Goal: Transaction & Acquisition: Obtain resource

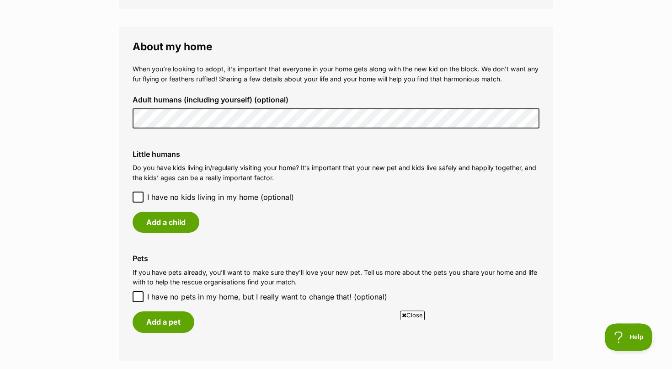
scroll to position [653, 0]
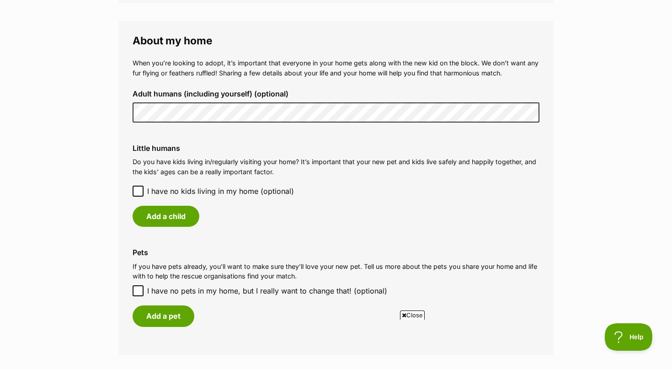
click at [138, 191] on icon at bounding box center [138, 191] width 6 height 6
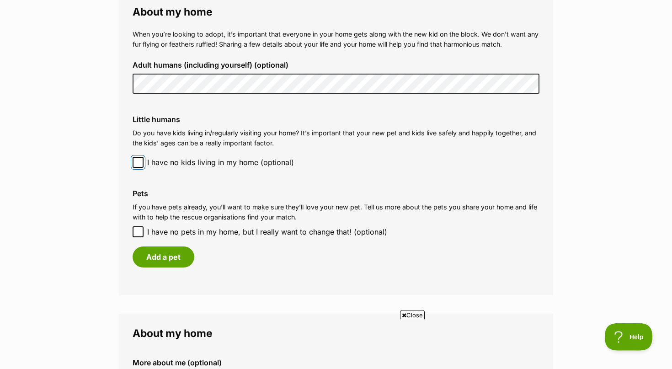
scroll to position [699, 0]
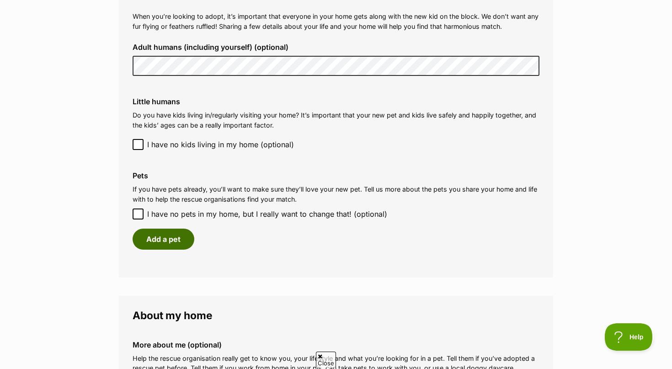
click at [162, 238] on button "Add a pet" at bounding box center [164, 239] width 62 height 21
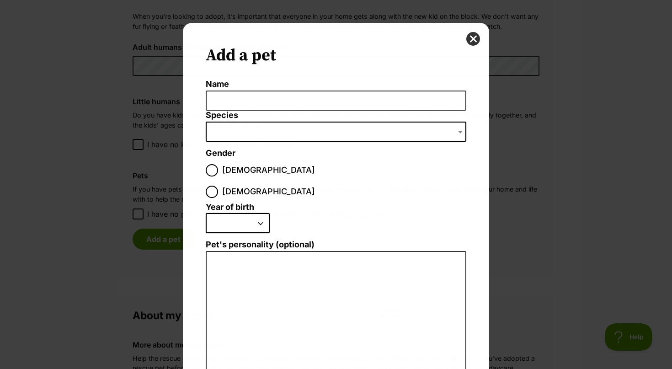
scroll to position [0, 0]
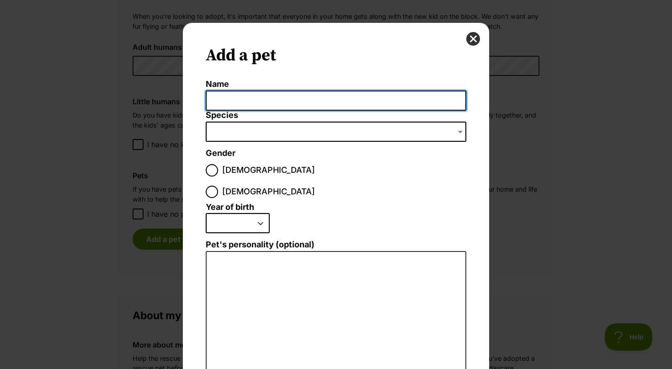
click at [246, 102] on input "Name" at bounding box center [336, 100] width 261 height 21
type input "Pickle"
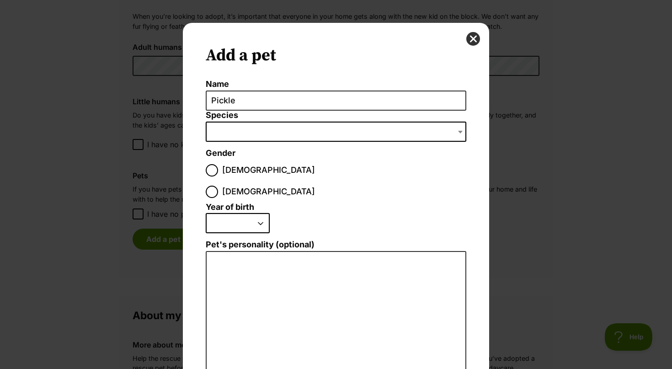
click at [234, 134] on span "Dialog Window - Close (Press escape to close)" at bounding box center [336, 132] width 261 height 20
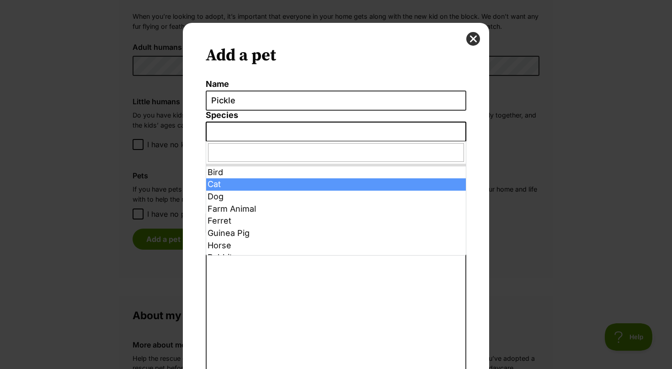
select select "2"
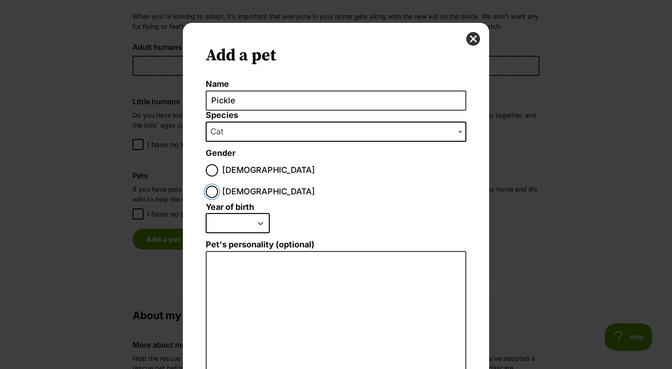
click at [218, 186] on input "Female" at bounding box center [212, 192] width 12 height 12
radio input "true"
click at [206, 213] on select "2025 2024 2023 2022 2021 2020 2019 2018 2017 2016 2015 2014 2013 2012 2011 2010…" at bounding box center [238, 223] width 64 height 20
select select "2008"
click option "2008" at bounding box center [0, 0] width 0 height 0
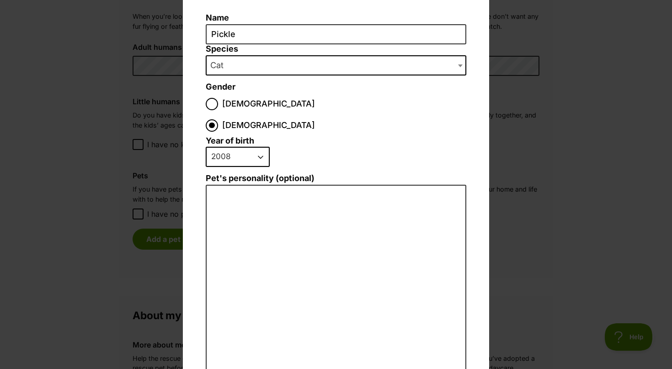
scroll to position [110, 0]
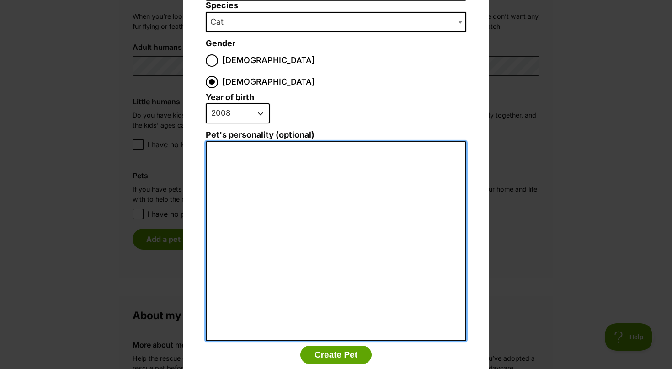
click at [223, 141] on textarea "Pet's personality (optional)" at bounding box center [336, 241] width 261 height 200
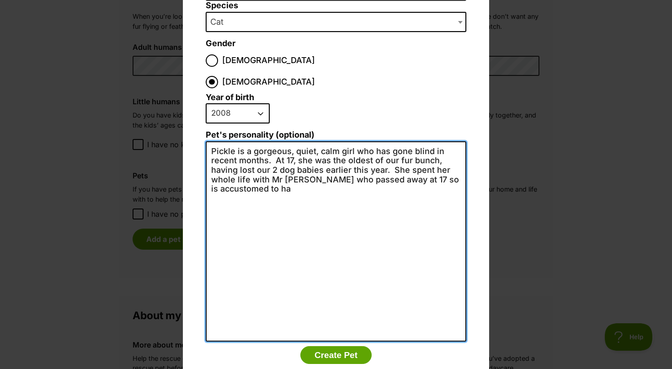
scroll to position [0, 0]
click at [342, 141] on textarea "Pickle is a gorgeous, quiet, calm girl who has gone blind in recent months. At …" at bounding box center [336, 241] width 261 height 200
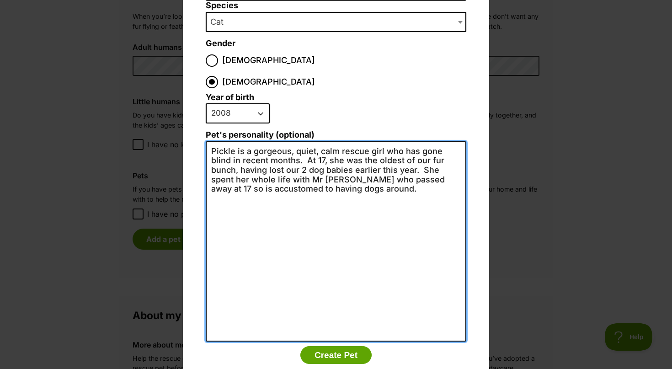
click at [295, 141] on textarea "Pickle is a gorgeous, quiet, calm rescue girl who has gone blind in recent mont…" at bounding box center [336, 241] width 261 height 200
click at [364, 169] on textarea "Pickle is a gorgeous, quiet, calm rescue girl who has gone blind in recent mont…" at bounding box center [336, 241] width 261 height 200
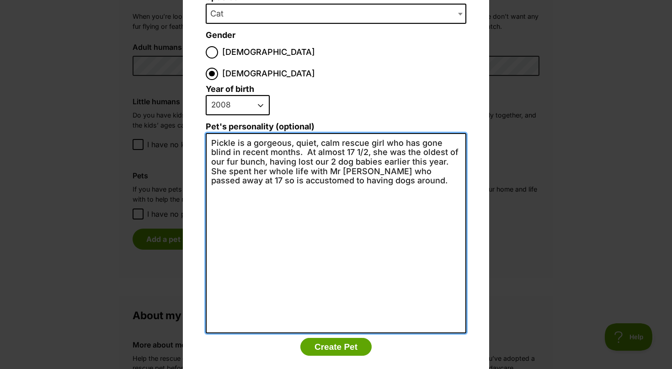
scroll to position [120, 0]
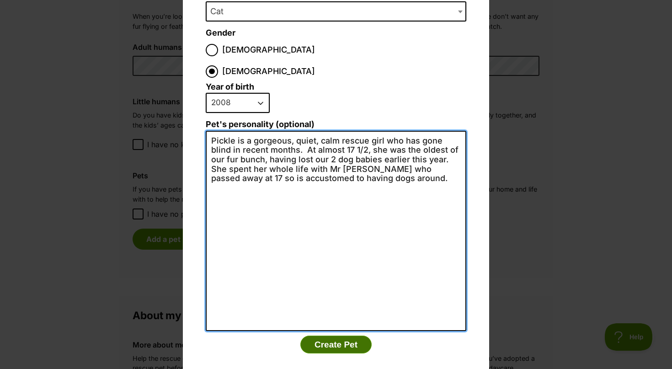
type textarea "Pickle is a gorgeous, quiet, calm rescue girl who has gone blind in recent mont…"
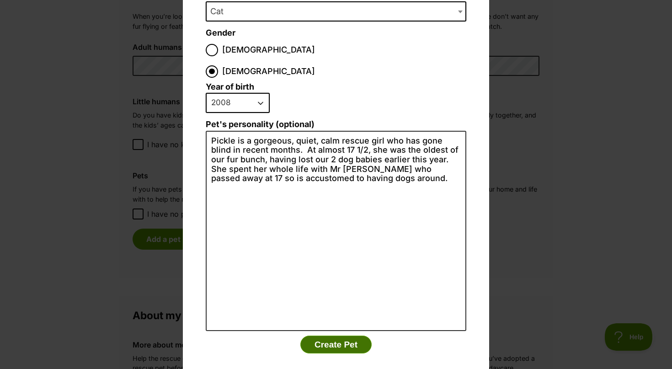
click at [337, 335] on button "Create Pet" at bounding box center [335, 344] width 71 height 18
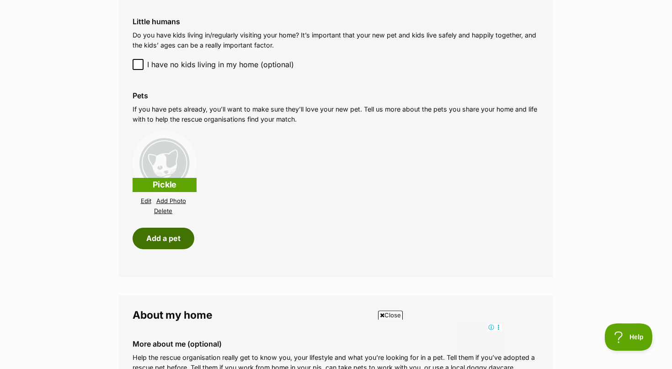
scroll to position [839, 0]
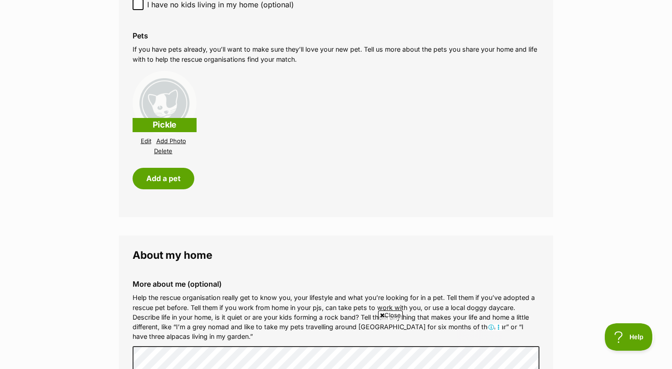
click at [167, 140] on link "Add Photo" at bounding box center [171, 141] width 30 height 7
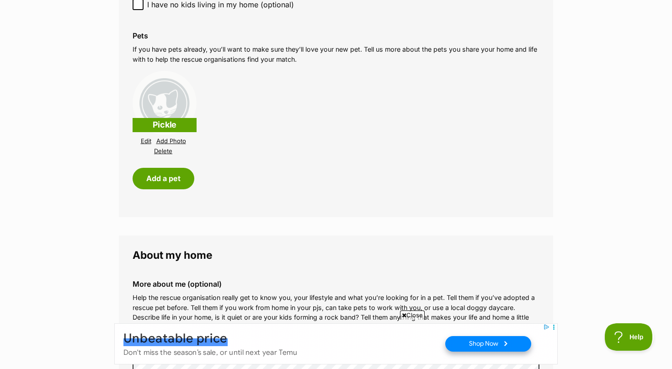
scroll to position [0, 0]
click at [481, 304] on p "Help the rescue organisation really get to know you, your lifestyle and what yo…" at bounding box center [336, 317] width 407 height 49
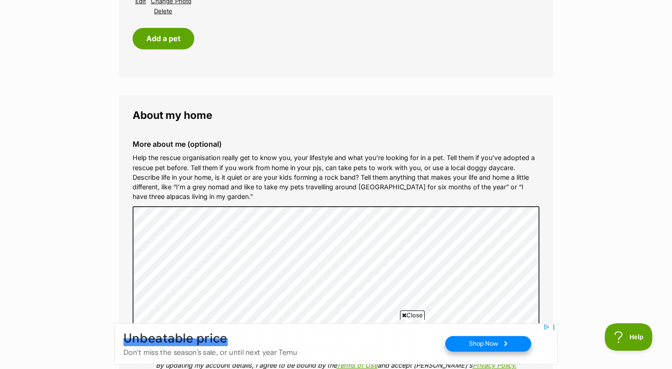
click at [417, 314] on span "Close" at bounding box center [412, 314] width 25 height 9
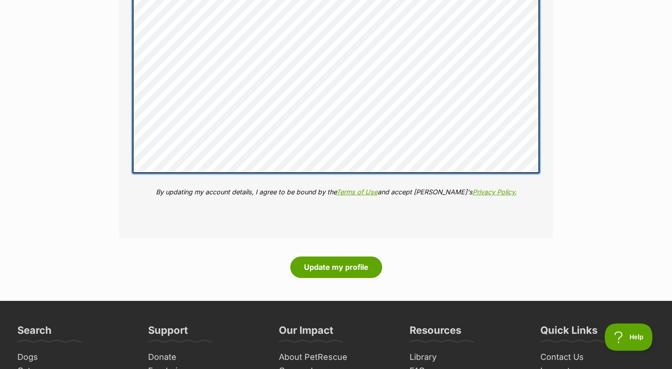
scroll to position [1305, 0]
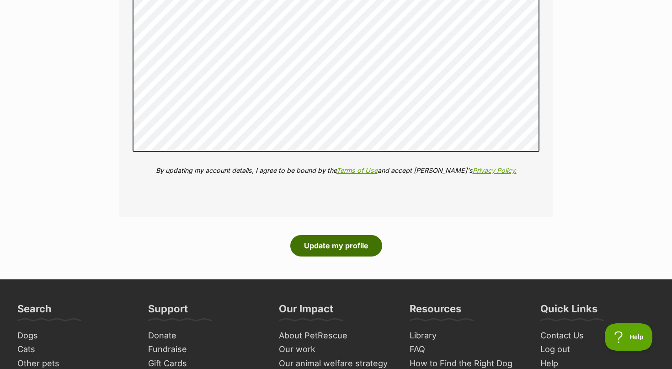
click at [340, 245] on button "Update my profile" at bounding box center [336, 245] width 92 height 21
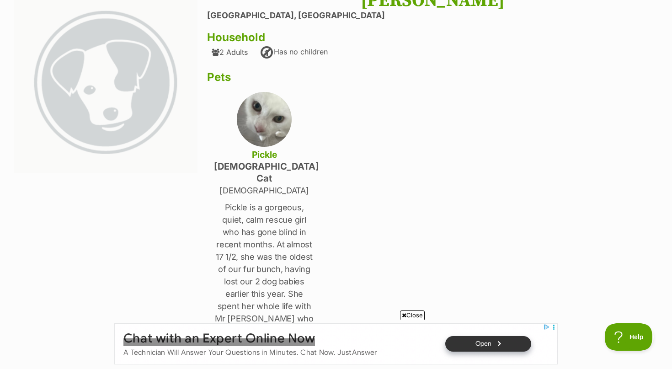
click at [416, 314] on span "Close" at bounding box center [412, 314] width 25 height 9
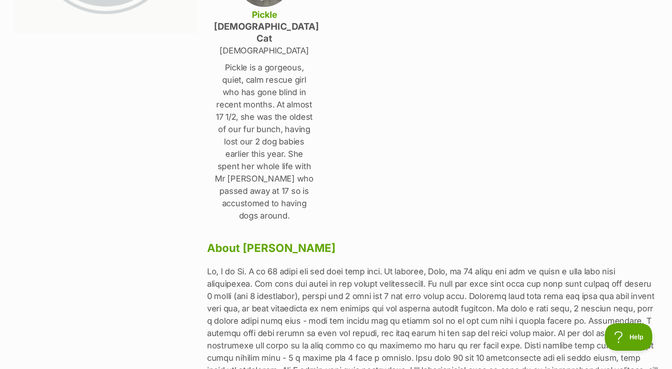
scroll to position [373, 0]
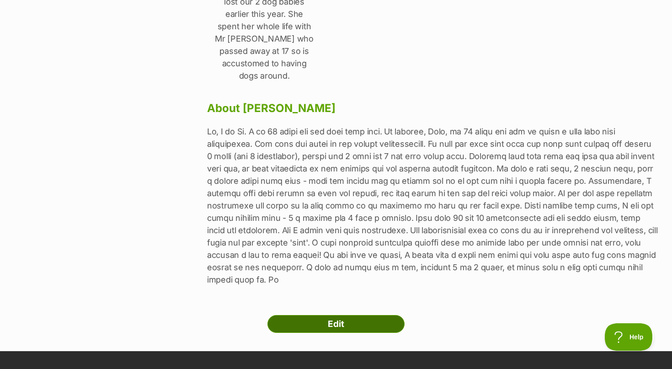
click at [333, 315] on link "Edit" at bounding box center [335, 324] width 137 height 18
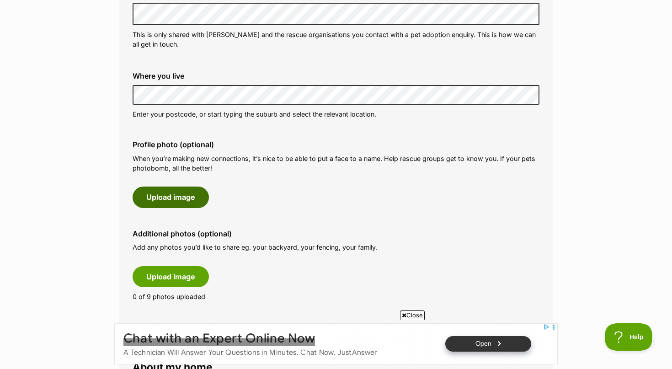
click at [170, 194] on button "Upload image" at bounding box center [171, 196] width 76 height 21
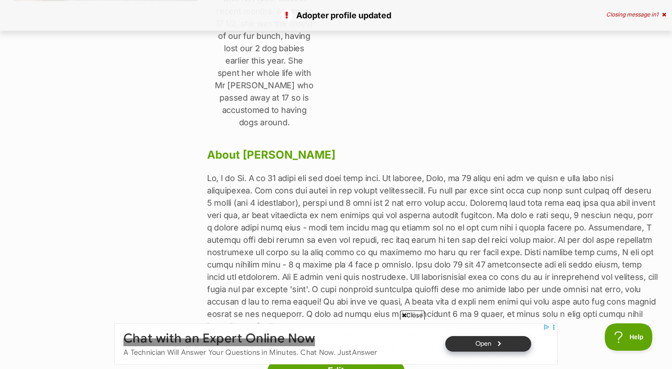
scroll to position [373, 0]
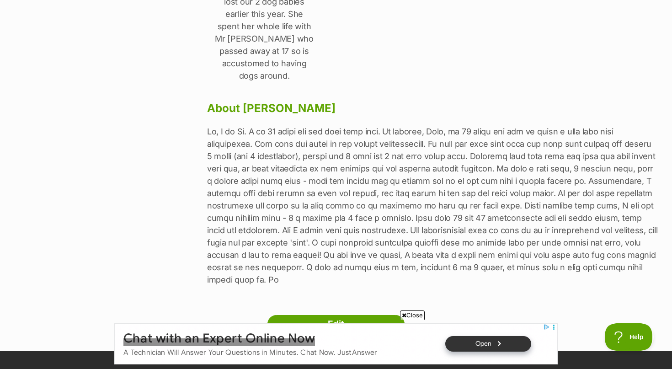
click at [417, 314] on span "Close" at bounding box center [412, 314] width 25 height 9
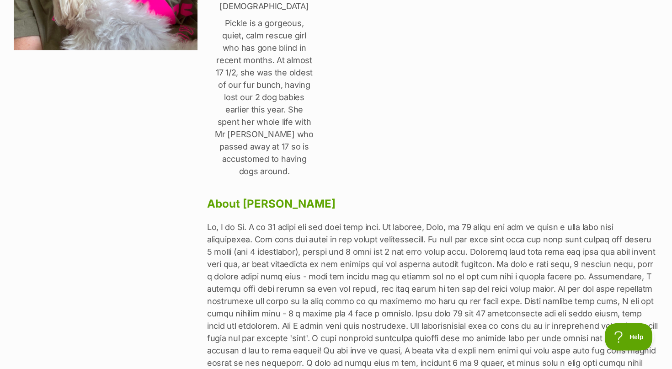
scroll to position [0, 0]
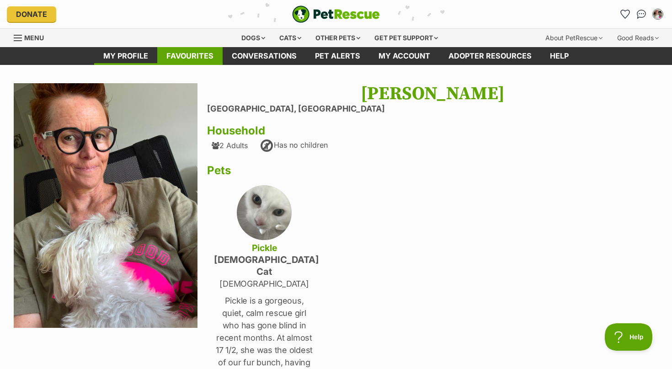
click at [205, 54] on link "Favourites" at bounding box center [189, 56] width 65 height 18
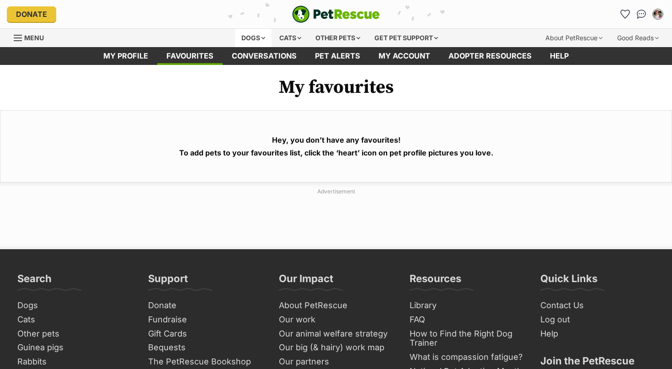
drag, startPoint x: 250, startPoint y: 39, endPoint x: 253, endPoint y: 43, distance: 5.6
click at [250, 39] on div "Dogs" at bounding box center [253, 38] width 37 height 18
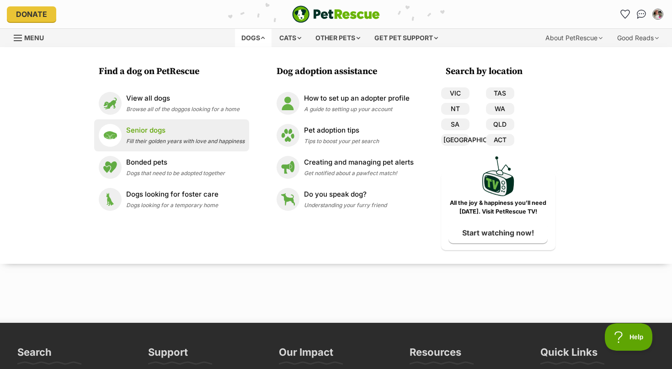
click at [136, 133] on p "Senior dogs" at bounding box center [185, 130] width 118 height 11
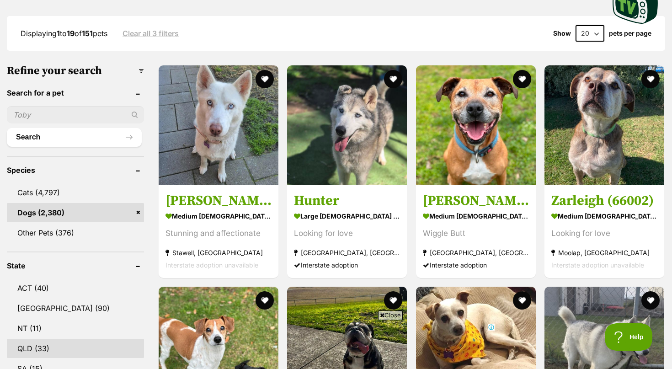
click at [42, 346] on link "QLD (33)" at bounding box center [75, 348] width 137 height 19
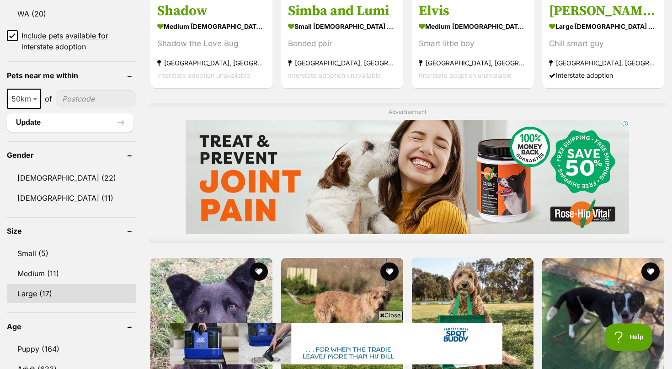
scroll to position [653, 0]
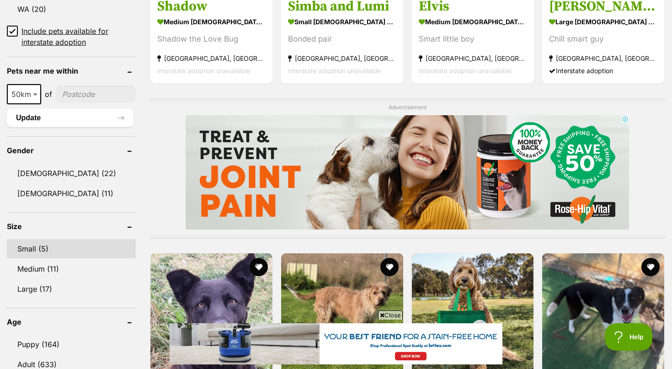
click at [29, 250] on link "Small (5)" at bounding box center [71, 248] width 129 height 19
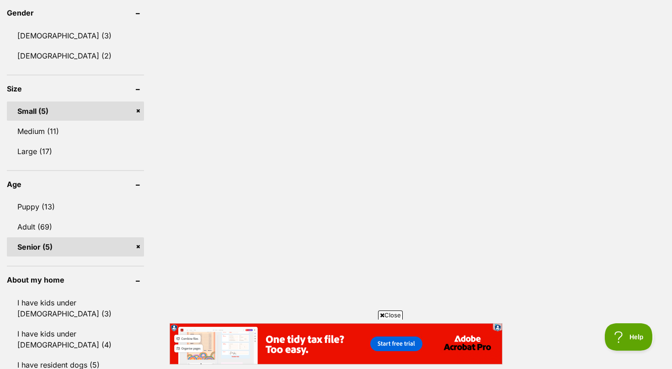
scroll to position [793, 0]
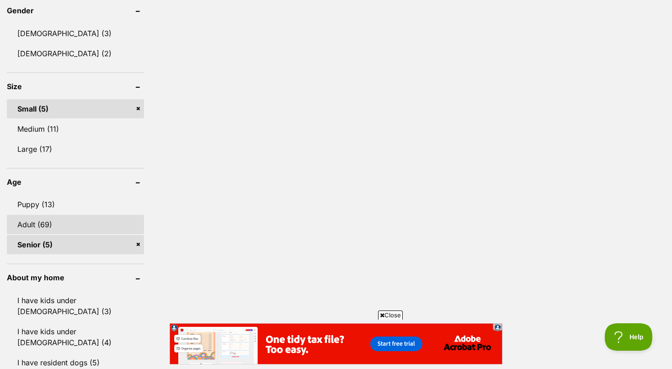
click at [31, 224] on link "Adult (69)" at bounding box center [75, 224] width 137 height 19
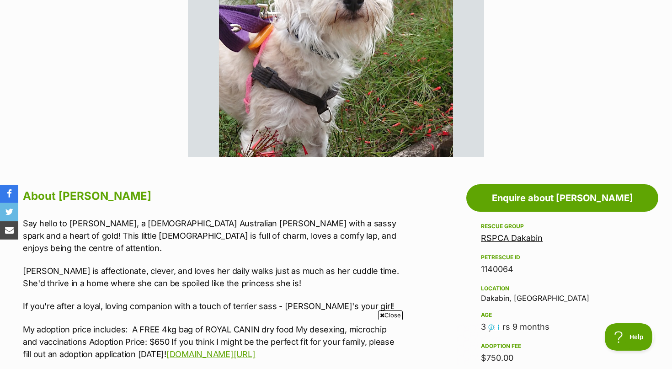
scroll to position [373, 0]
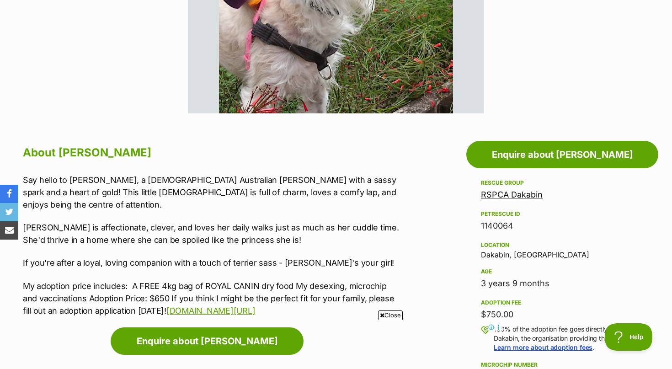
click at [391, 314] on span "Close" at bounding box center [390, 314] width 25 height 9
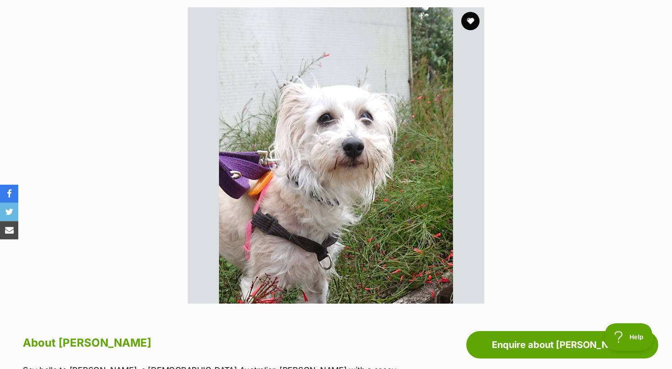
scroll to position [140, 0]
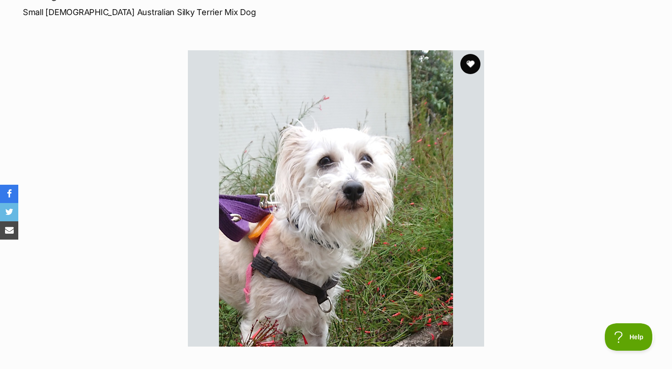
click at [469, 62] on button "favourite" at bounding box center [470, 64] width 20 height 20
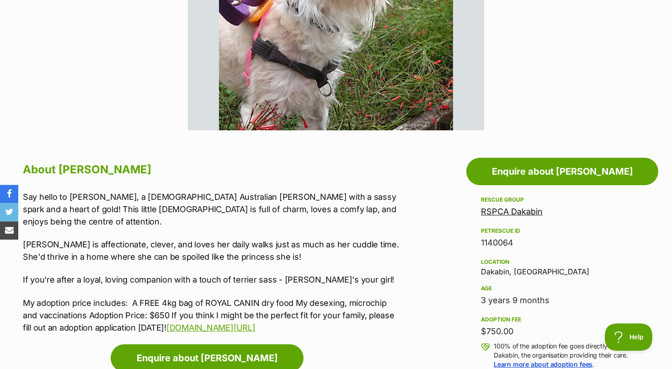
scroll to position [373, 0]
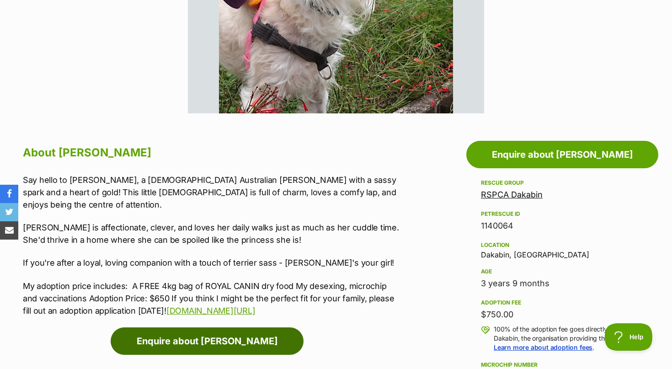
click at [206, 328] on link "Enquire about Molly" at bounding box center [207, 340] width 193 height 27
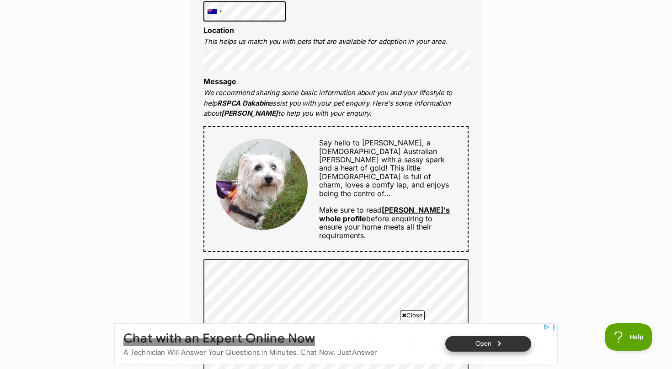
click at [411, 314] on span "Close" at bounding box center [412, 314] width 25 height 9
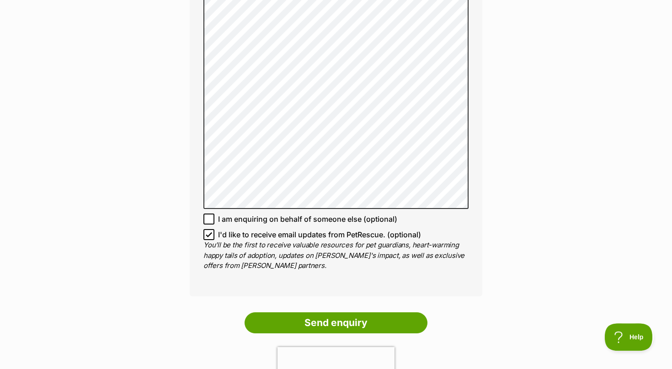
scroll to position [699, 0]
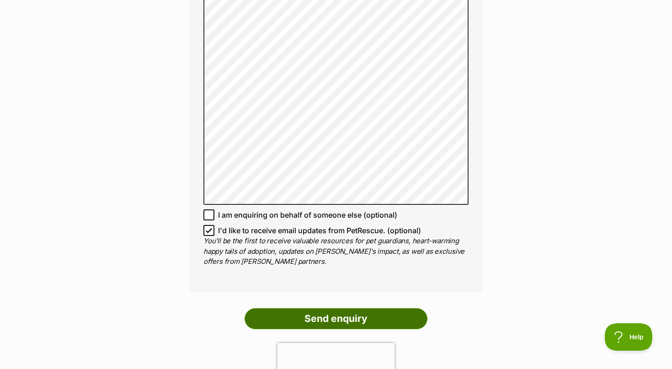
click at [340, 311] on input "Send enquiry" at bounding box center [336, 318] width 183 height 21
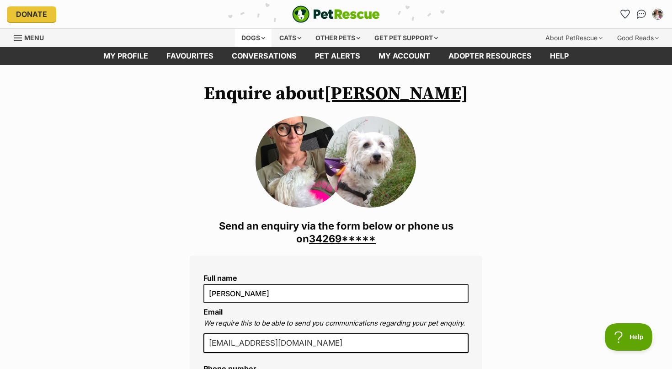
click at [257, 38] on div "Dogs" at bounding box center [253, 38] width 37 height 18
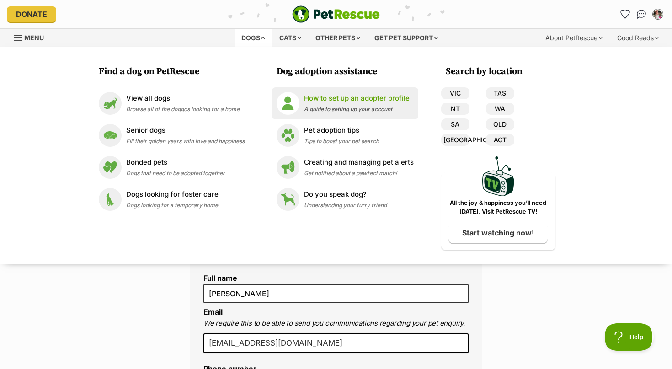
click at [340, 103] on p "How to set up an adopter profile" at bounding box center [357, 98] width 106 height 11
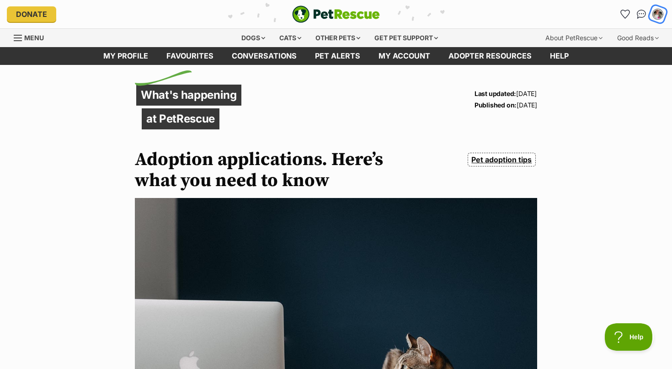
click at [658, 12] on img "My account" at bounding box center [658, 14] width 12 height 12
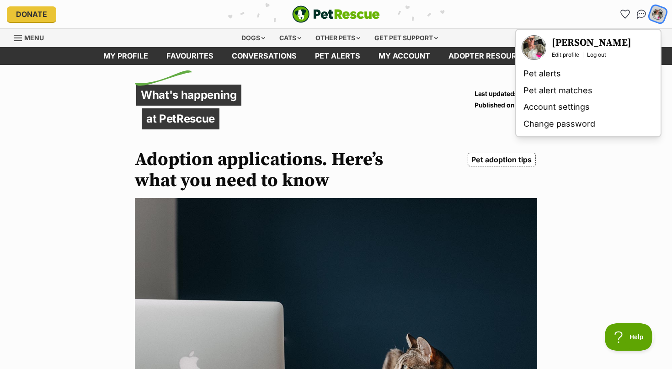
click at [658, 12] on img "My account" at bounding box center [658, 14] width 12 height 12
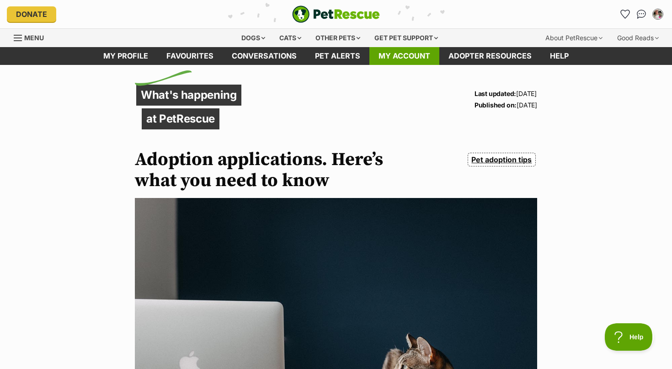
click at [407, 56] on link "My account" at bounding box center [404, 56] width 70 height 18
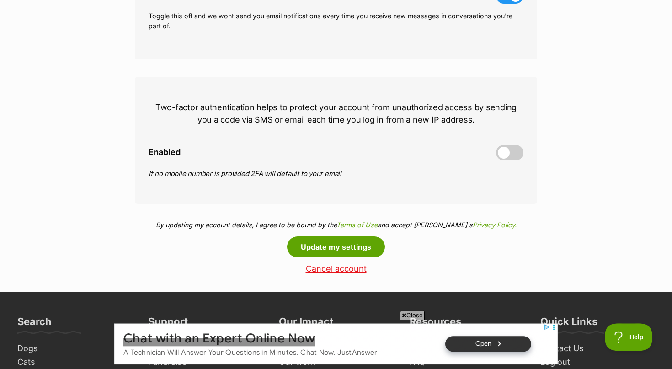
scroll to position [420, 0]
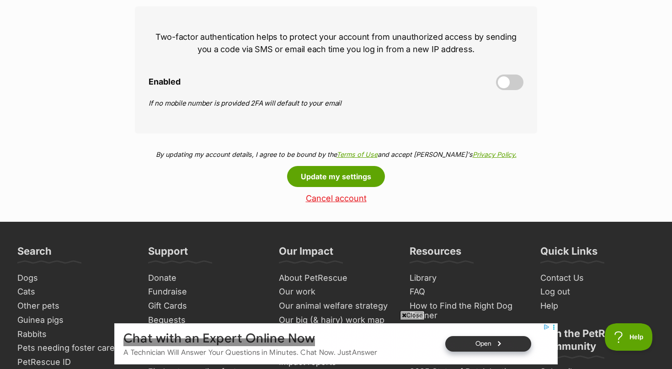
click at [415, 312] on span "Close" at bounding box center [412, 314] width 25 height 9
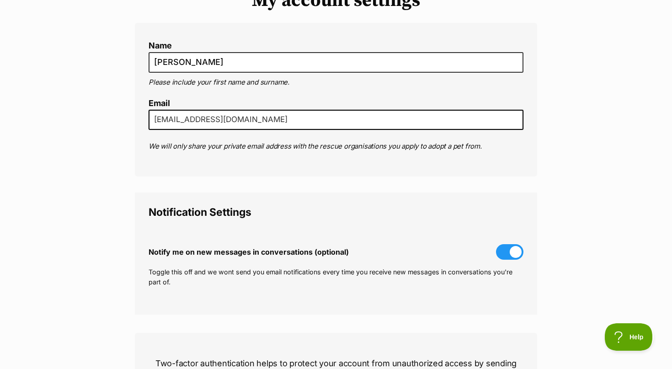
scroll to position [0, 0]
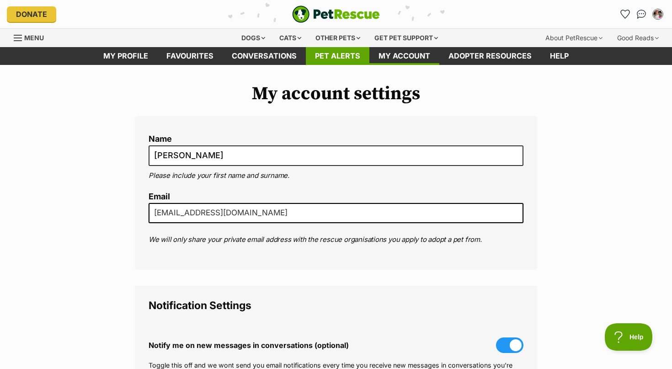
click at [328, 56] on link "Pet alerts" at bounding box center [338, 56] width 64 height 18
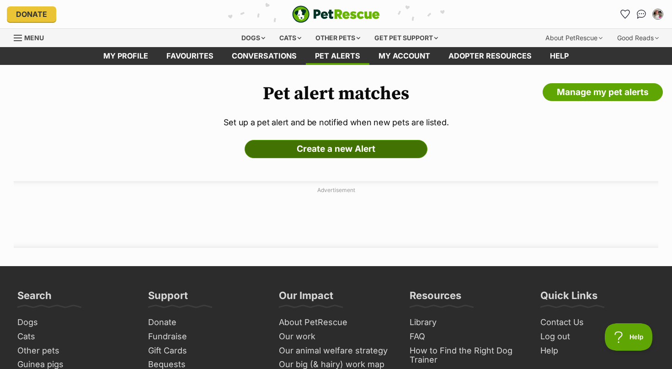
click at [338, 149] on link "Create a new Alert" at bounding box center [336, 149] width 183 height 18
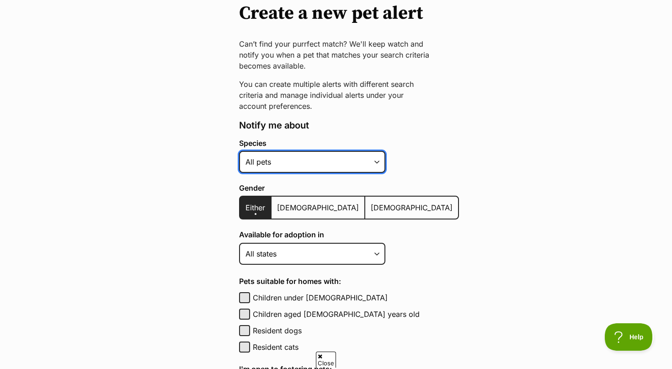
click at [239, 151] on select "Alpaca Bird Cat Chicken Cow Dog Donkey Duck Ferret Fish Goat Goose Guinea Fowl …" at bounding box center [312, 162] width 146 height 22
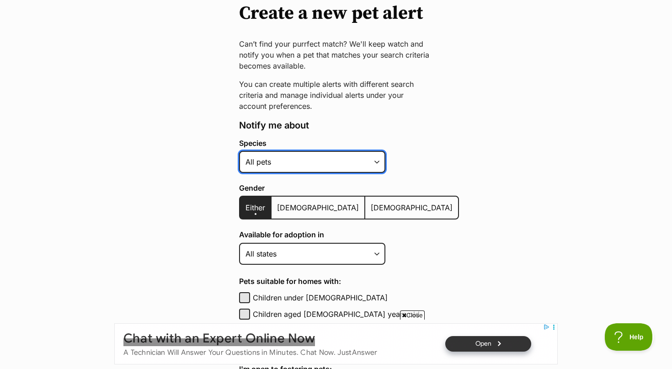
select select "1"
click option "Dog" at bounding box center [0, 0] width 0 height 0
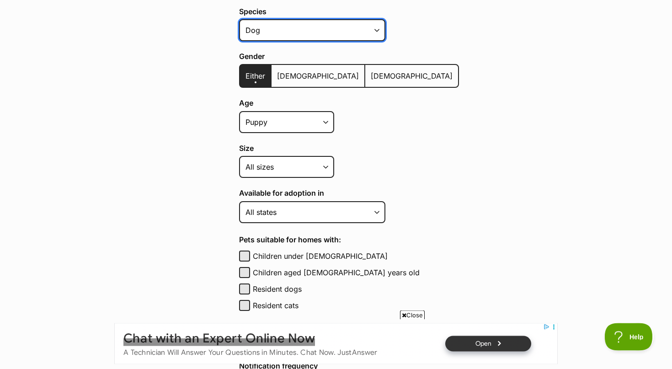
scroll to position [233, 0]
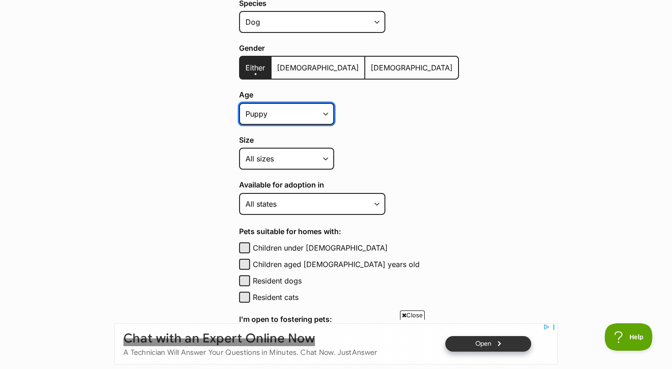
click at [239, 103] on select "Puppy Adult Senior All ages" at bounding box center [286, 114] width 95 height 22
select select "adult"
click option "Adult" at bounding box center [0, 0] width 0 height 0
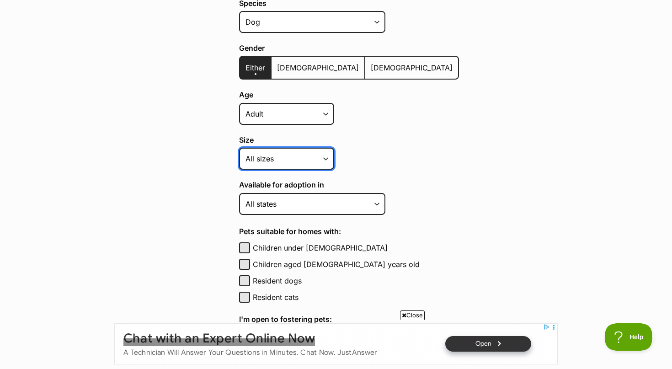
click at [239, 148] on select "Small Medium Large All sizes" at bounding box center [286, 159] width 95 height 22
select select "small"
click option "Small" at bounding box center [0, 0] width 0 height 0
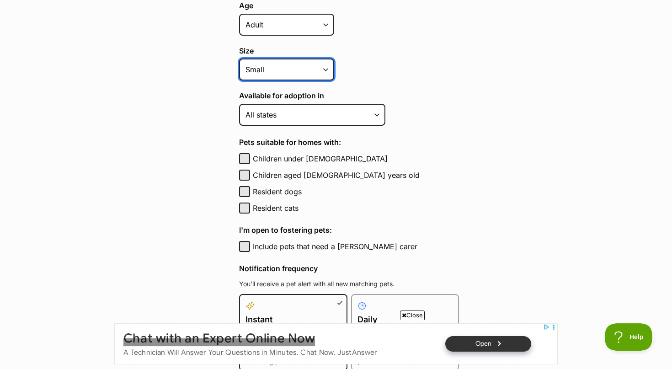
scroll to position [326, 0]
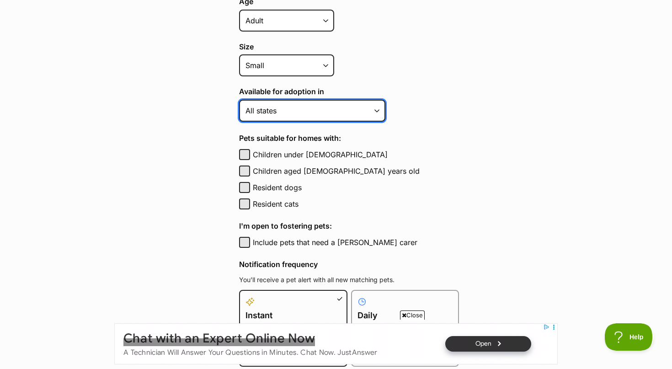
click at [239, 100] on select "Australian Capital Territory New South Wales Northern Territory Queensland Sout…" at bounding box center [312, 111] width 146 height 22
select select "3"
click option "Queensland" at bounding box center [0, 0] width 0 height 0
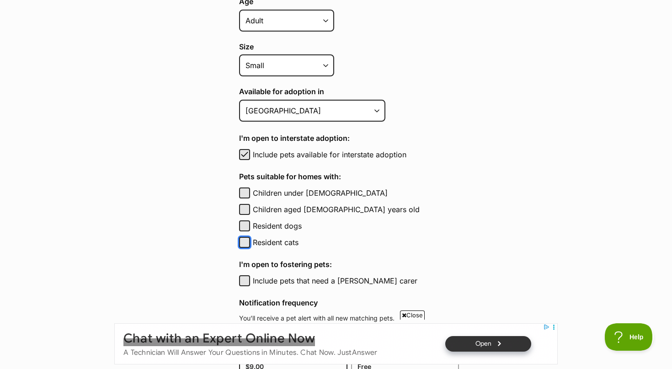
click at [245, 243] on button "Resident cats" at bounding box center [244, 242] width 11 height 11
checkbox input "true"
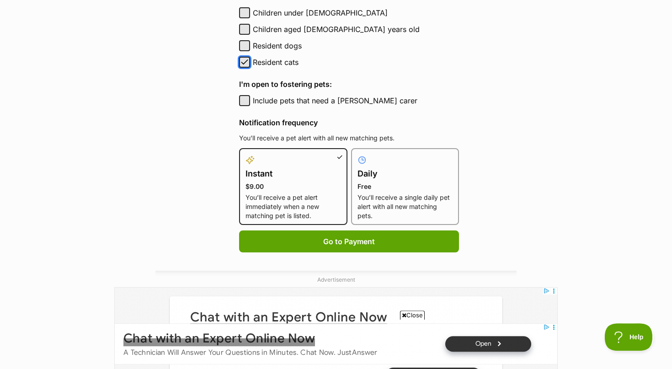
scroll to position [559, 0]
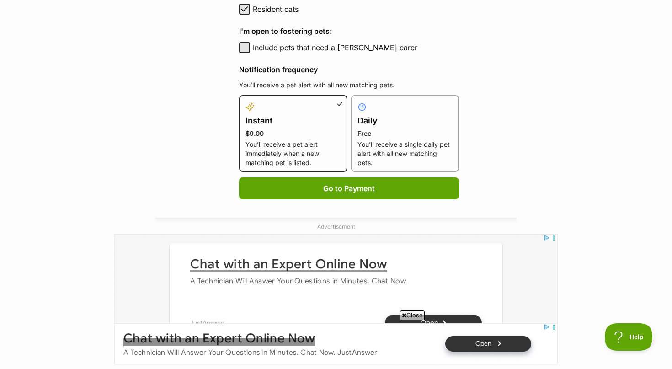
click at [392, 138] on p "Free" at bounding box center [405, 133] width 96 height 9
click at [357, 101] on input "Daily Free You’ll receive a single daily pet alert with all new matching pets." at bounding box center [356, 101] width 0 height 0
radio input "true"
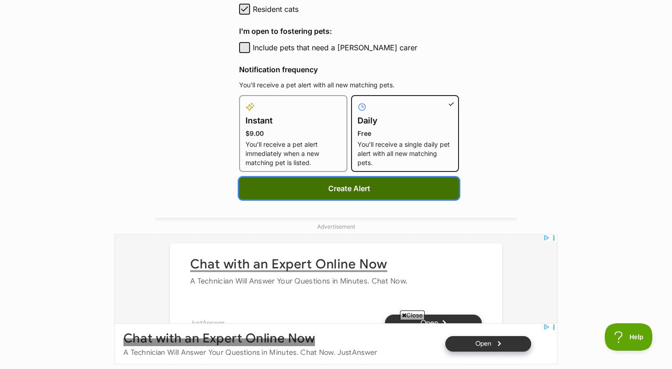
click at [335, 186] on button "Create Alert" at bounding box center [349, 188] width 220 height 22
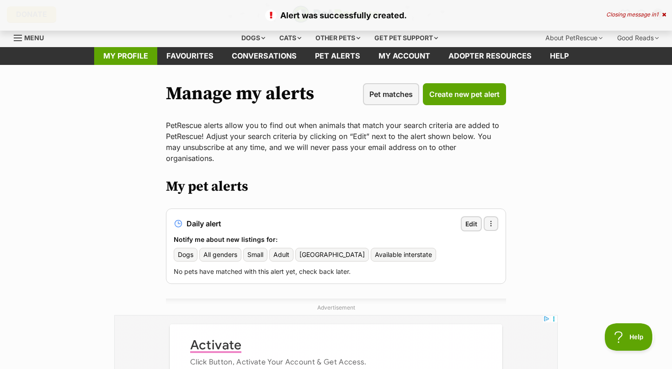
click at [135, 56] on link "My profile" at bounding box center [125, 56] width 63 height 18
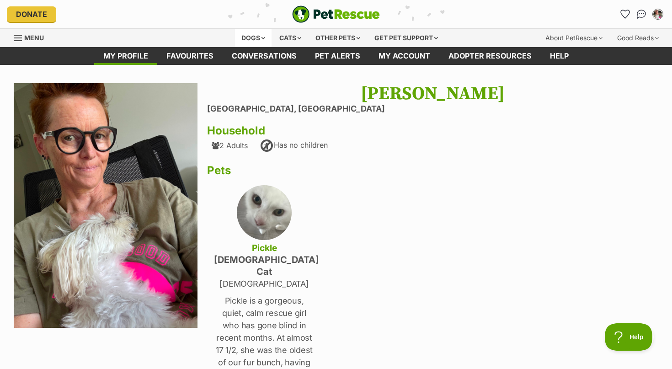
click at [260, 34] on div "Dogs" at bounding box center [253, 38] width 37 height 18
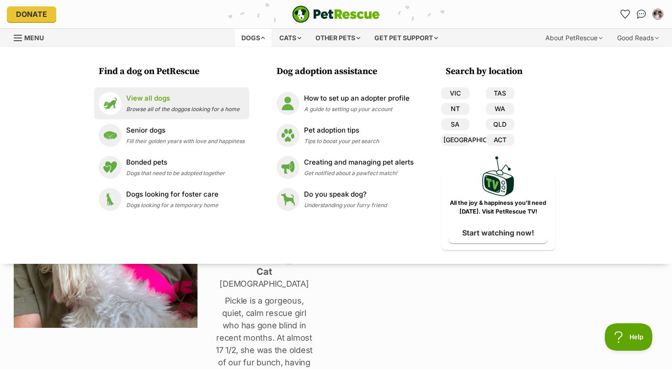
click at [144, 100] on p "View all dogs" at bounding box center [182, 98] width 113 height 11
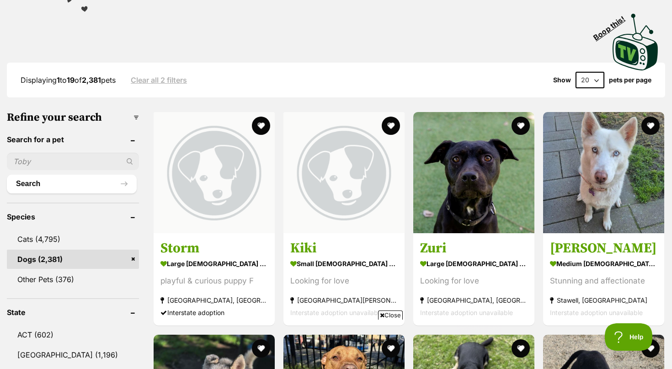
scroll to position [326, 0]
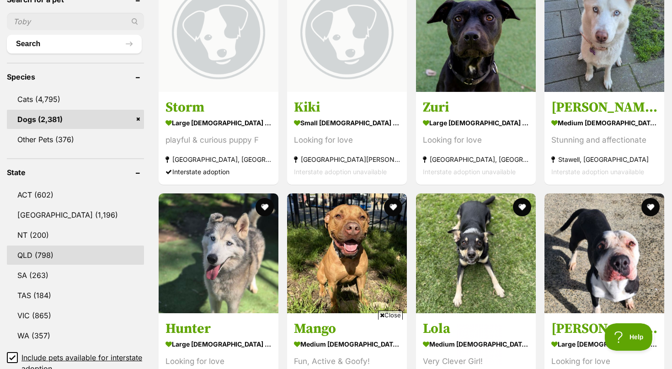
drag, startPoint x: 37, startPoint y: 250, endPoint x: 49, endPoint y: 247, distance: 11.8
click at [38, 250] on link "QLD (798)" at bounding box center [75, 254] width 137 height 19
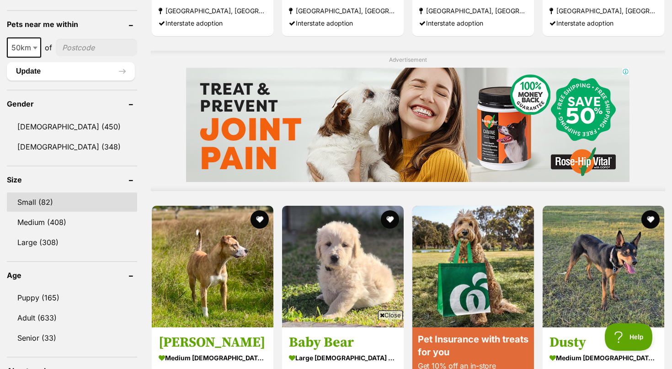
click at [34, 202] on link "Small (82)" at bounding box center [72, 201] width 130 height 19
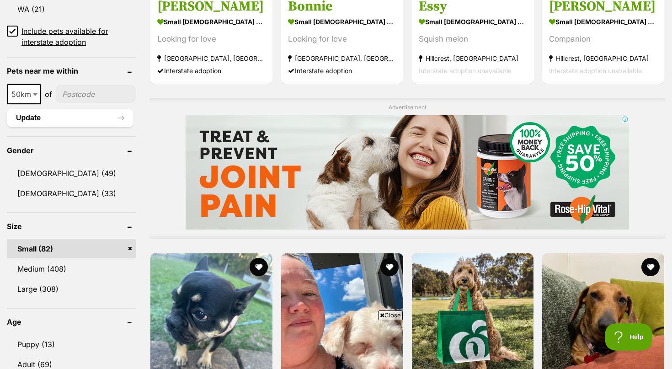
scroll to position [793, 0]
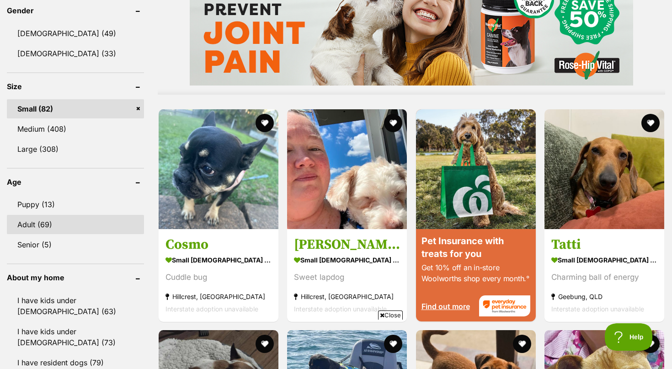
click at [32, 225] on link "Adult (69)" at bounding box center [75, 224] width 137 height 19
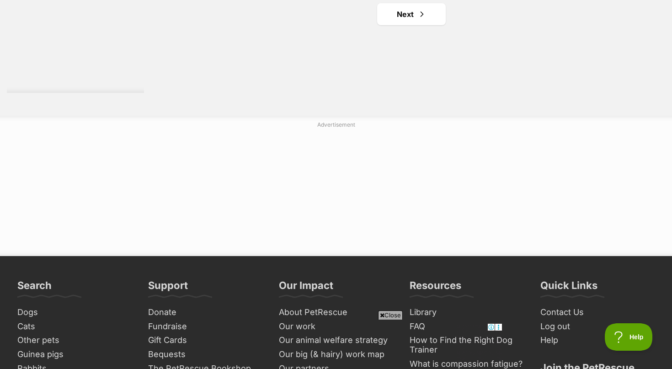
scroll to position [1585, 0]
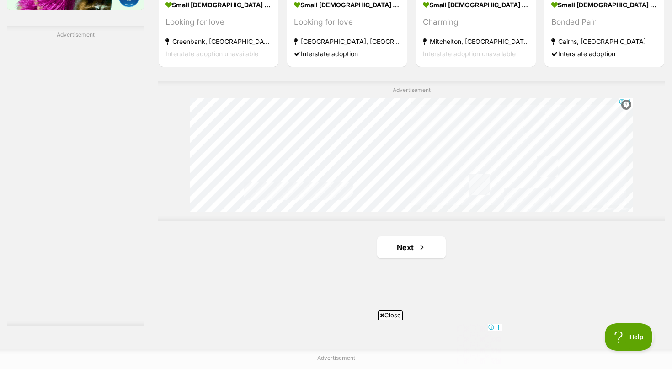
click at [393, 311] on span "Close" at bounding box center [390, 314] width 25 height 9
click at [407, 246] on link "Next" at bounding box center [411, 247] width 69 height 22
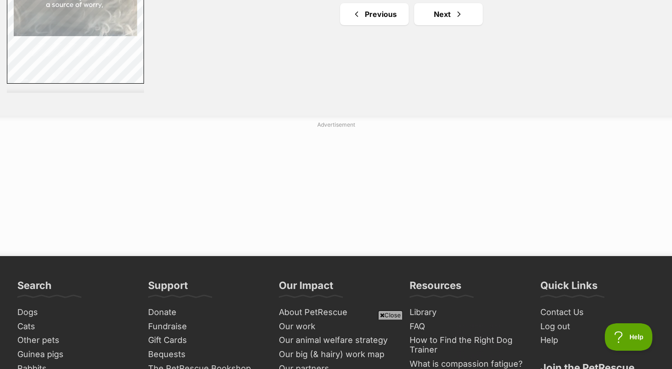
scroll to position [1585, 0]
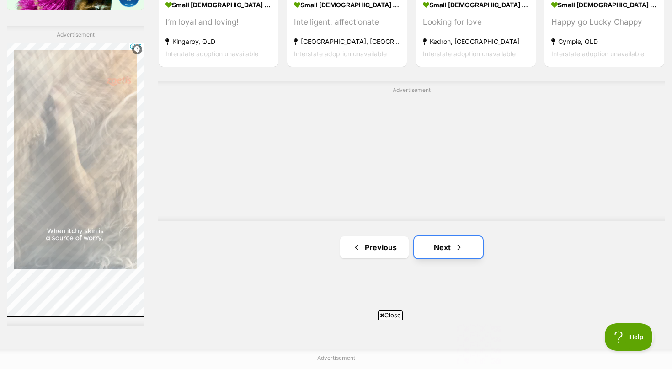
click at [443, 246] on link "Next" at bounding box center [448, 247] width 69 height 22
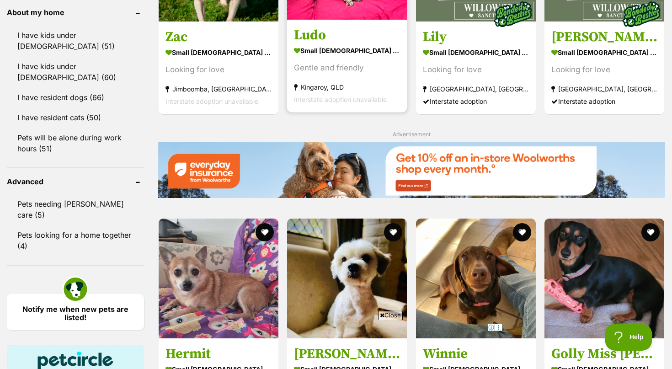
scroll to position [1212, 0]
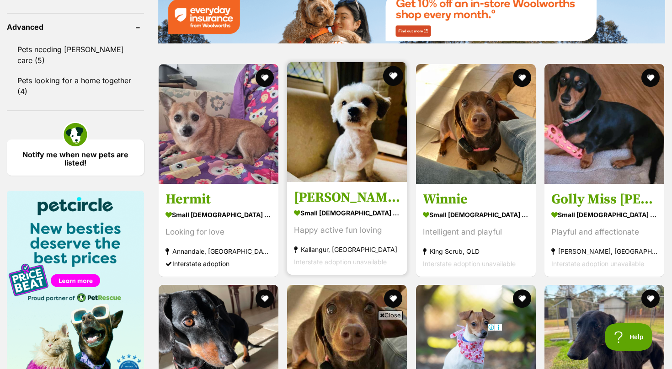
click at [393, 76] on button "favourite" at bounding box center [393, 76] width 20 height 20
click at [322, 198] on h3 "Wilson" at bounding box center [347, 196] width 106 height 17
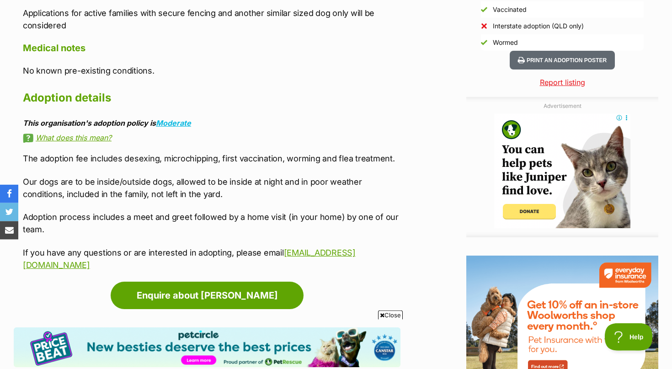
scroll to position [886, 0]
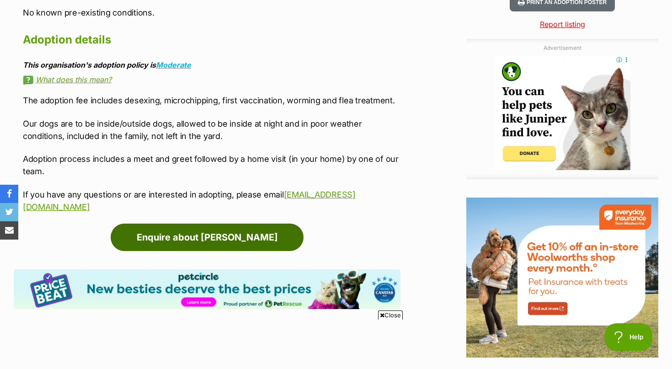
click at [213, 238] on link "Enquire about [PERSON_NAME]" at bounding box center [207, 236] width 193 height 27
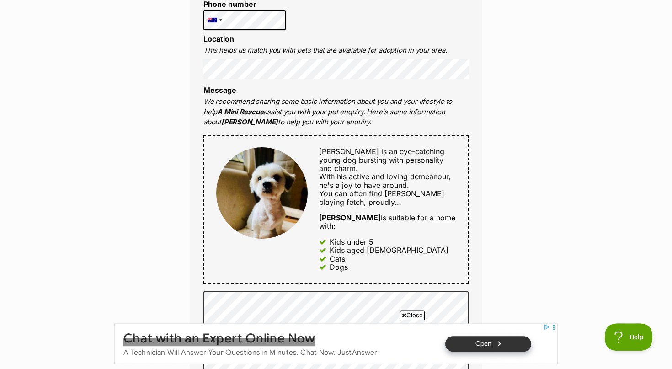
scroll to position [373, 0]
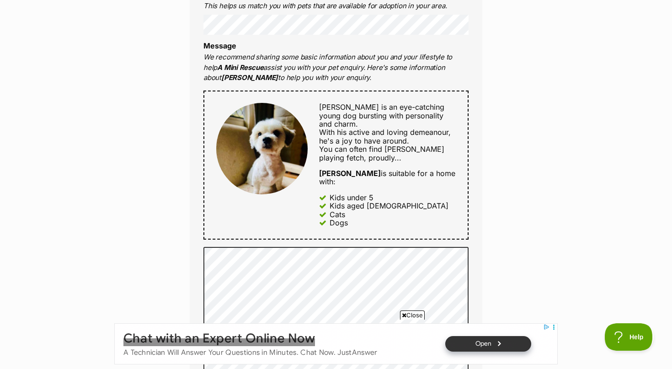
click at [414, 315] on span "Close" at bounding box center [412, 314] width 25 height 9
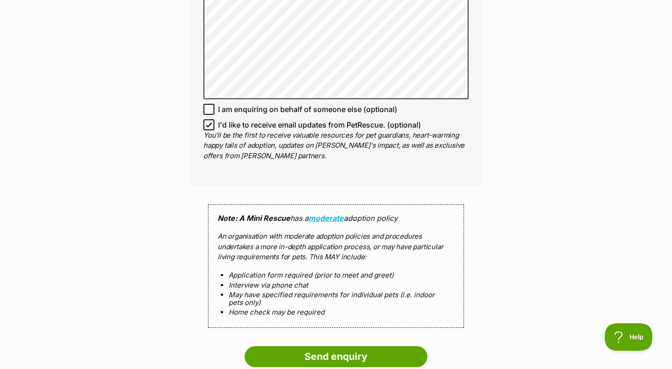
scroll to position [793, 0]
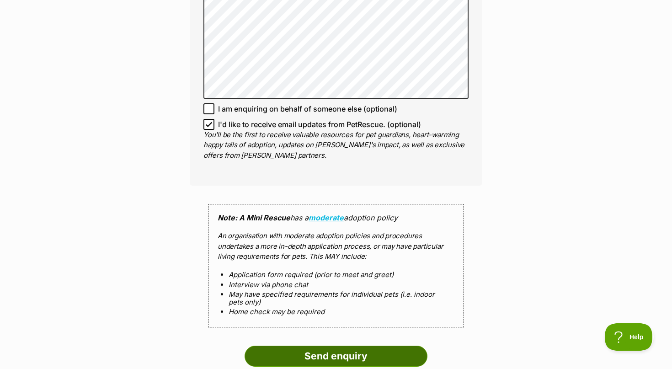
click at [335, 346] on input "Send enquiry" at bounding box center [336, 356] width 183 height 21
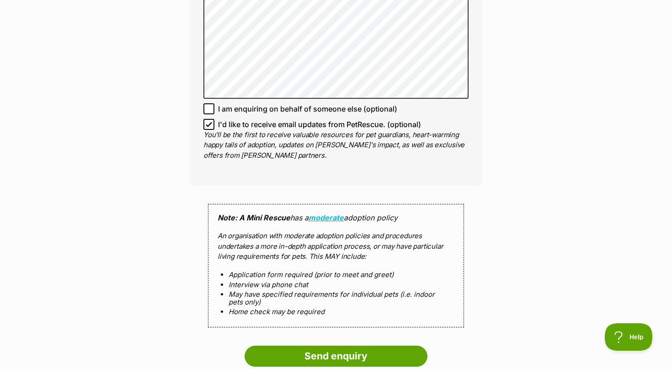
scroll to position [986, 0]
